Goal: Find specific page/section: Find specific page/section

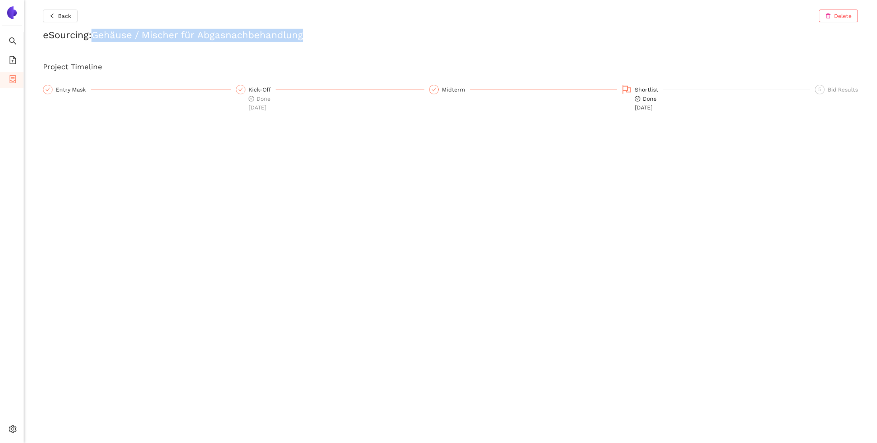
drag, startPoint x: 304, startPoint y: 36, endPoint x: 95, endPoint y: 34, distance: 208.8
click at [95, 34] on h2 "eSourcing : Gehäuse / Mischer für Abgasnachbehandlung" at bounding box center [450, 36] width 815 height 14
copy h2 "Gehäuse / Mischer für Abgasnachbehandlung"
click at [68, 87] on div "Entry Mask" at bounding box center [73, 90] width 35 height 10
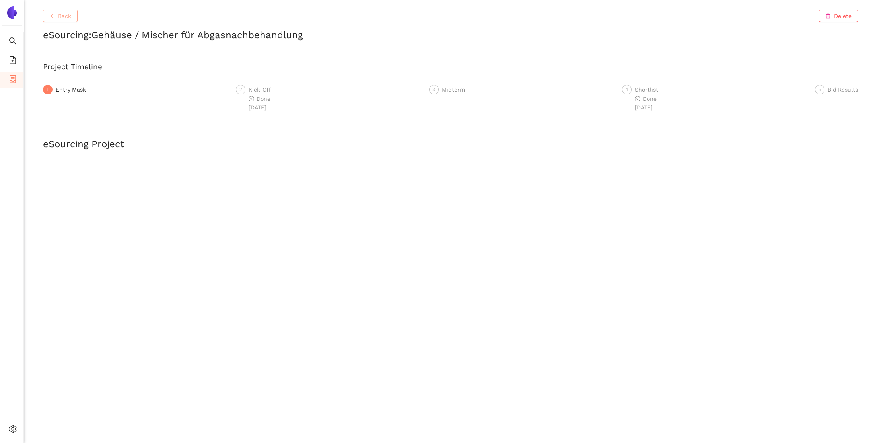
click at [53, 20] on button "Back" at bounding box center [60, 16] width 35 height 13
click at [646, 99] on span "Done [DATE]" at bounding box center [646, 102] width 22 height 15
click at [60, 13] on span "Back" at bounding box center [64, 16] width 13 height 9
